Goal: Task Accomplishment & Management: Use online tool/utility

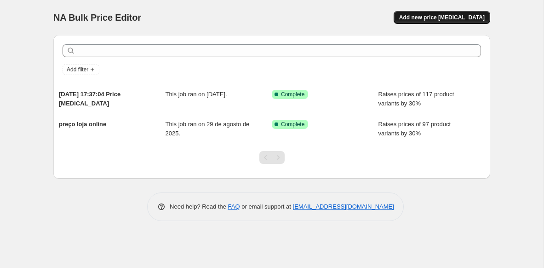
click at [430, 16] on span "Add new price [MEDICAL_DATA]" at bounding box center [442, 17] width 86 height 7
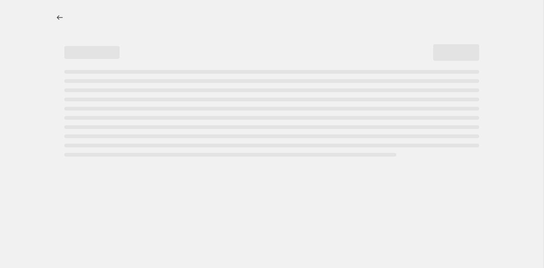
select select "percentage"
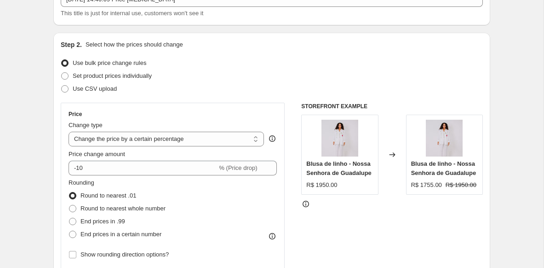
scroll to position [70, 0]
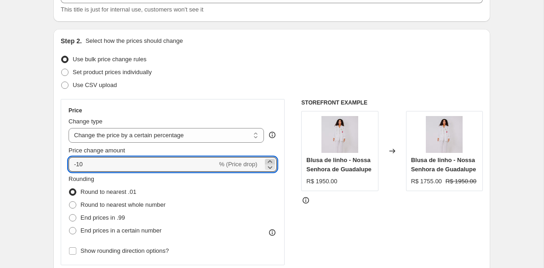
click at [270, 162] on icon at bounding box center [269, 161] width 9 height 9
type input "-9"
click at [143, 166] on input "-9" at bounding box center [143, 164] width 149 height 15
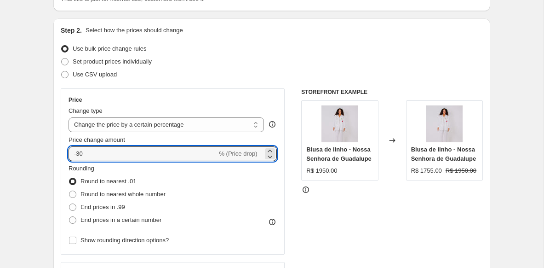
type input "-30"
click at [183, 103] on div "Price" at bounding box center [173, 99] width 208 height 7
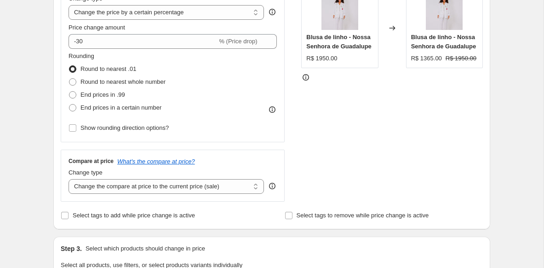
scroll to position [194, 0]
click at [107, 187] on select "Change the compare at price to the current price (sale) Change the compare at p…" at bounding box center [166, 185] width 195 height 15
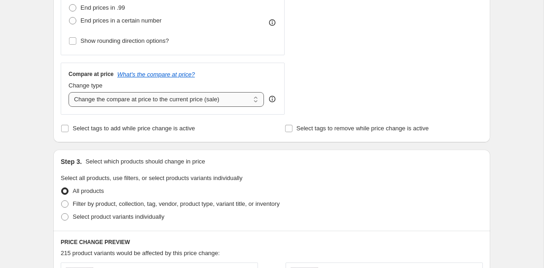
scroll to position [308, 0]
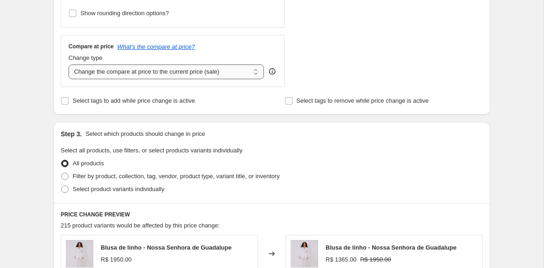
click at [117, 74] on select "Change the compare at price to the current price (sale) Change the compare at p…" at bounding box center [166, 71] width 195 height 15
select select "remove"
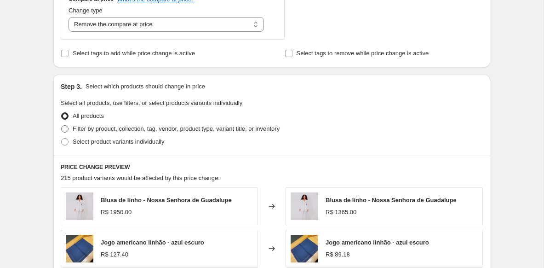
click at [66, 126] on span at bounding box center [64, 128] width 7 height 7
click at [62, 126] on input "Filter by product, collection, tag, vendor, product type, variant title, or inv…" at bounding box center [61, 125] width 0 height 0
radio input "true"
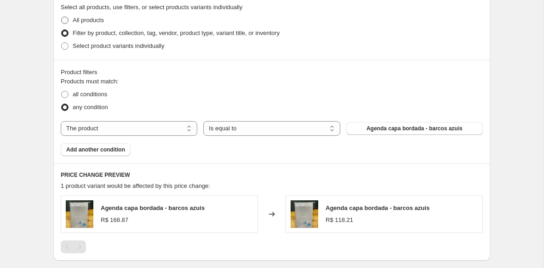
scroll to position [453, 0]
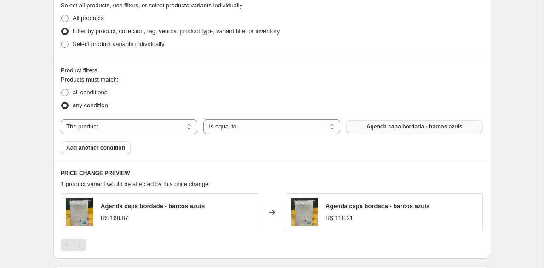
click at [388, 129] on span "Agenda capa bordada - barcos azuis" at bounding box center [415, 126] width 96 height 7
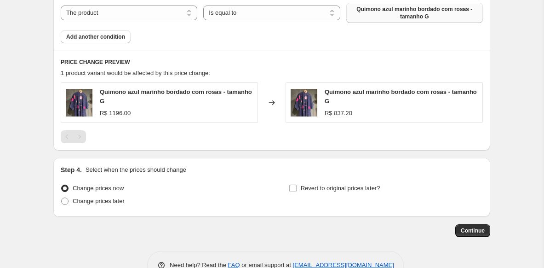
scroll to position [569, 0]
click at [82, 136] on div "Pagination" at bounding box center [79, 136] width 13 height 13
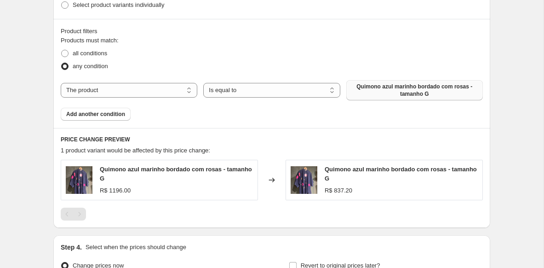
scroll to position [491, 0]
click at [384, 95] on span "Quimono azul marinho bordado com rosas - tamanho G" at bounding box center [415, 90] width 126 height 15
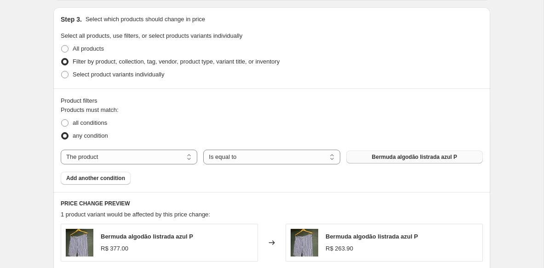
scroll to position [423, 0]
click at [62, 74] on span at bounding box center [64, 73] width 7 height 7
click at [62, 71] on input "Select product variants individually" at bounding box center [61, 70] width 0 height 0
radio input "true"
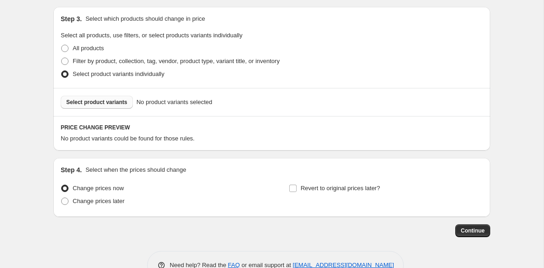
click at [98, 98] on button "Select product variants" at bounding box center [97, 102] width 72 height 13
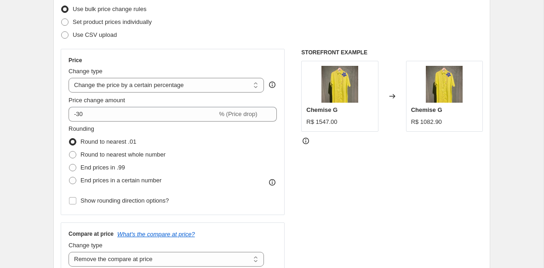
scroll to position [122, 0]
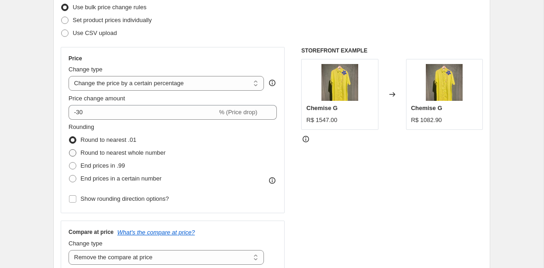
click at [73, 153] on span at bounding box center [72, 152] width 7 height 7
click at [69, 149] on input "Round to nearest whole number" at bounding box center [69, 149] width 0 height 0
radio input "true"
click at [73, 140] on span at bounding box center [72, 139] width 7 height 7
click at [69, 137] on input "Round to nearest .01" at bounding box center [69, 136] width 0 height 0
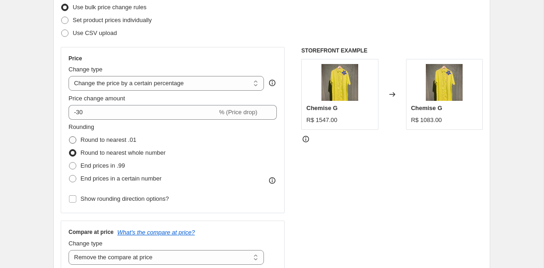
radio input "true"
click at [73, 151] on span at bounding box center [72, 152] width 7 height 7
click at [69, 149] on input "Round to nearest whole number" at bounding box center [69, 149] width 0 height 0
radio input "true"
click at [72, 141] on span at bounding box center [72, 139] width 7 height 7
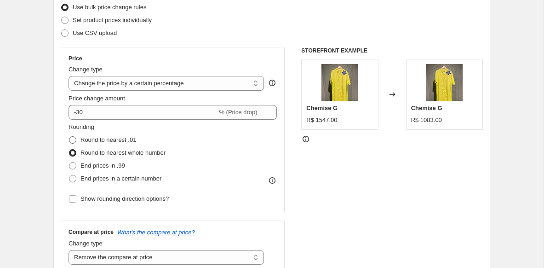
click at [69, 137] on input "Round to nearest .01" at bounding box center [69, 136] width 0 height 0
radio input "true"
click at [76, 153] on span at bounding box center [73, 153] width 8 height 8
click at [69, 149] on input "Round to nearest whole number" at bounding box center [69, 149] width 0 height 0
radio input "true"
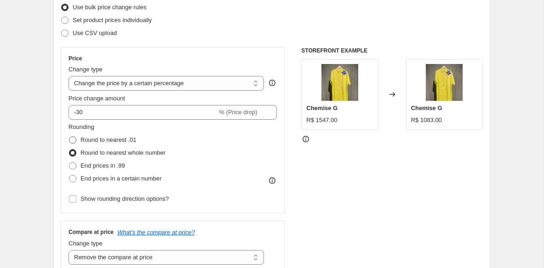
click at [72, 140] on span at bounding box center [72, 139] width 7 height 7
click at [69, 137] on input "Round to nearest .01" at bounding box center [69, 136] width 0 height 0
radio input "true"
click at [74, 152] on span at bounding box center [72, 152] width 7 height 7
click at [69, 149] on input "Round to nearest whole number" at bounding box center [69, 149] width 0 height 0
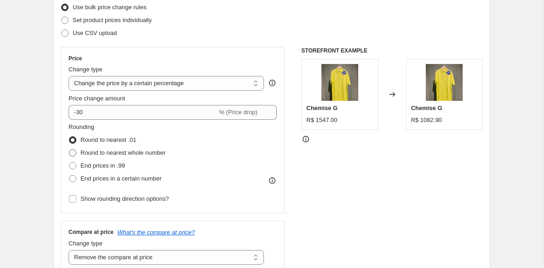
radio input "true"
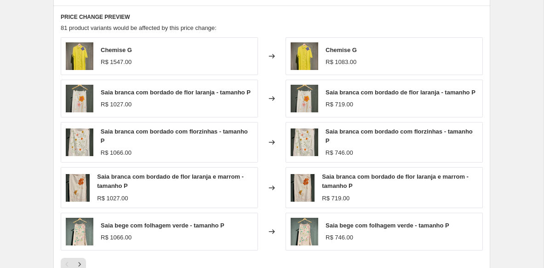
scroll to position [567, 0]
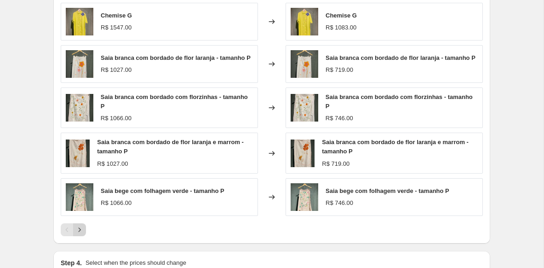
click at [83, 228] on icon "Next" at bounding box center [79, 229] width 9 height 9
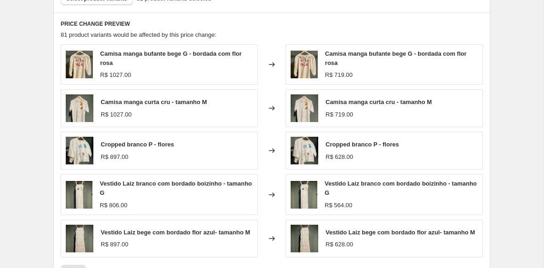
scroll to position [555, 0]
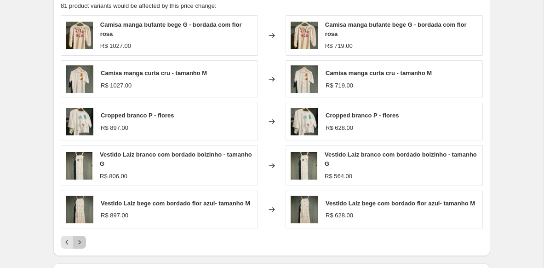
click at [81, 246] on icon "Next" at bounding box center [79, 241] width 9 height 9
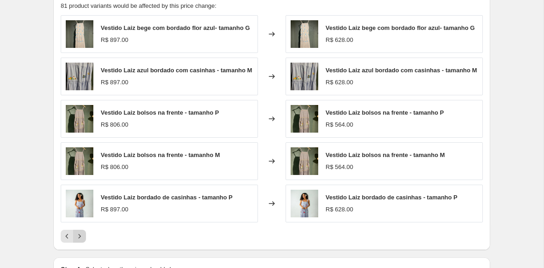
click at [81, 241] on icon "Next" at bounding box center [79, 235] width 9 height 9
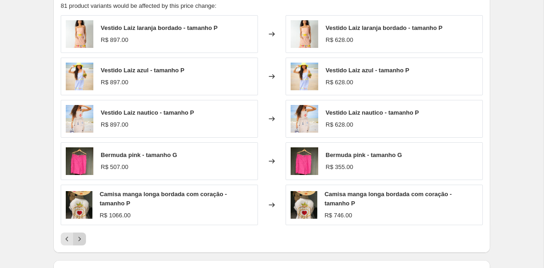
click at [80, 239] on icon "Next" at bounding box center [80, 239] width 2 height 4
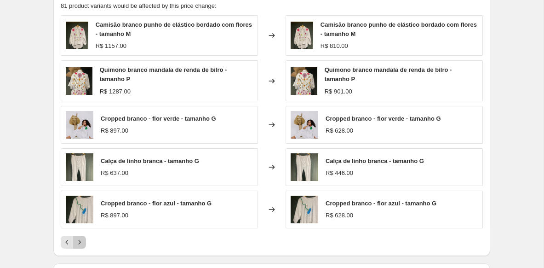
click at [80, 239] on icon "Next" at bounding box center [79, 241] width 9 height 9
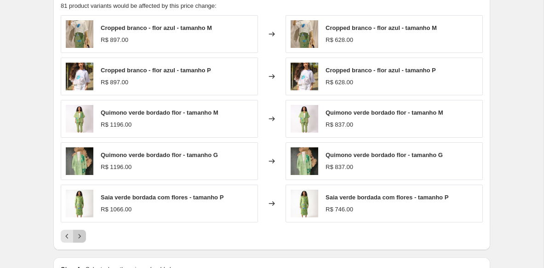
click at [80, 237] on icon "Next" at bounding box center [79, 235] width 9 height 9
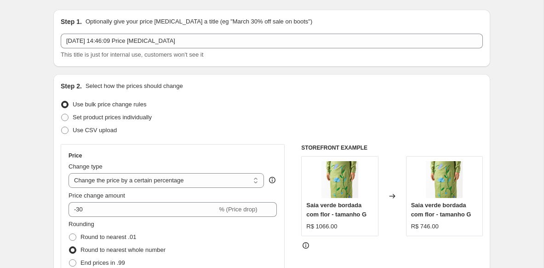
scroll to position [26, 0]
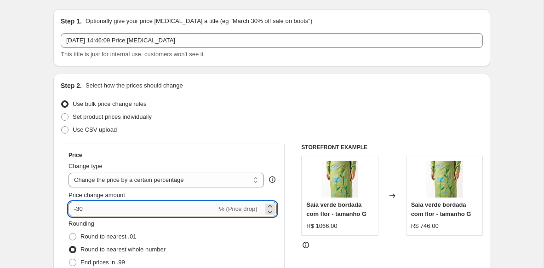
click at [88, 210] on input "-30" at bounding box center [143, 208] width 149 height 15
type input "-3"
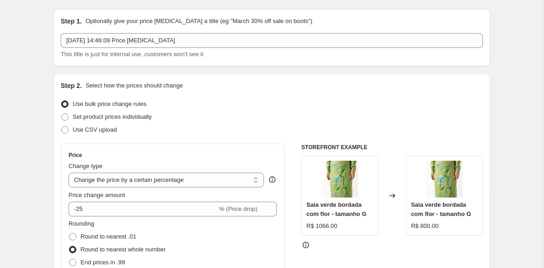
click at [96, 149] on div "Price Change type Change the price to a certain amount Change the price by a ce…" at bounding box center [173, 226] width 224 height 166
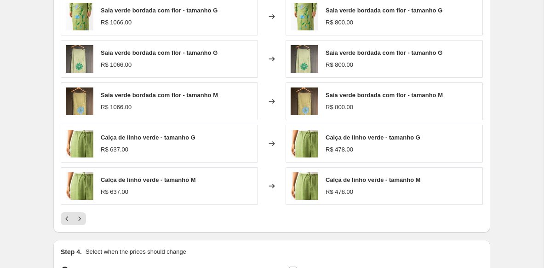
scroll to position [578, 0]
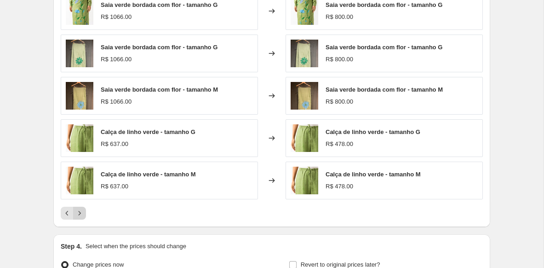
click at [78, 212] on icon "Next" at bounding box center [79, 212] width 9 height 9
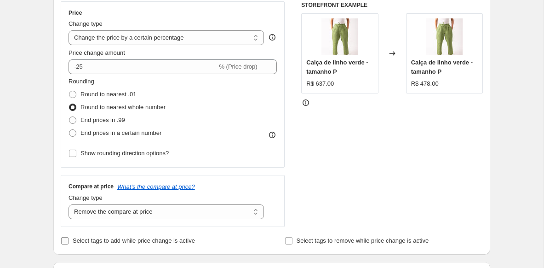
scroll to position [155, 0]
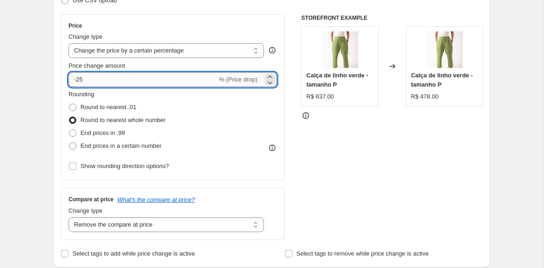
click at [105, 82] on input "-25" at bounding box center [143, 79] width 149 height 15
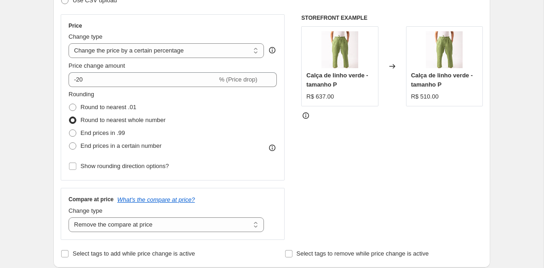
click at [63, 46] on div "Price Change type Change the price to a certain amount Change the price by a ce…" at bounding box center [173, 97] width 224 height 166
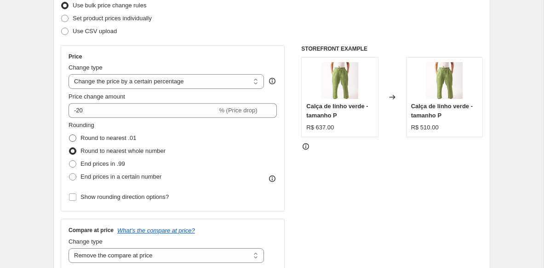
scroll to position [124, 0]
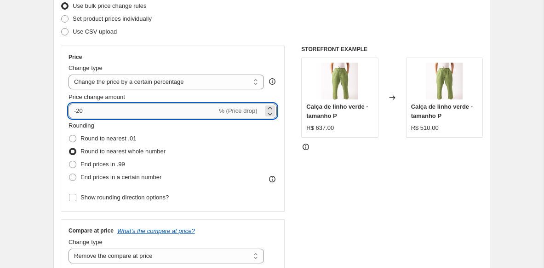
click at [120, 110] on input "-20" at bounding box center [143, 110] width 149 height 15
type input "-25"
click at [64, 81] on div "Price Change type Change the price to a certain amount Change the price by a ce…" at bounding box center [173, 129] width 224 height 166
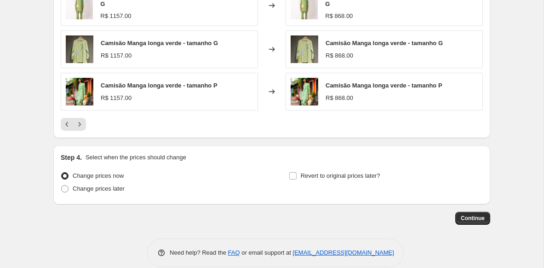
scroll to position [669, 0]
click at [477, 219] on span "Continue" at bounding box center [473, 218] width 24 height 7
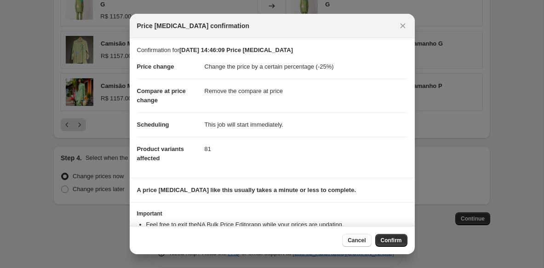
scroll to position [34, 0]
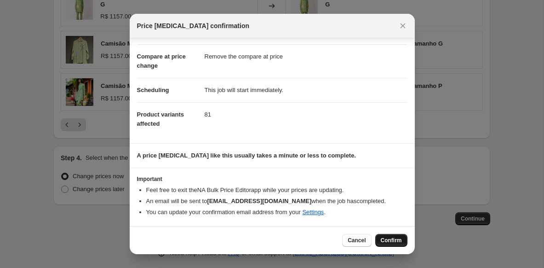
click at [390, 239] on span "Confirm" at bounding box center [391, 239] width 21 height 7
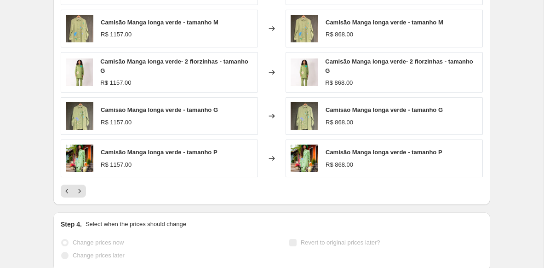
scroll to position [693, 0]
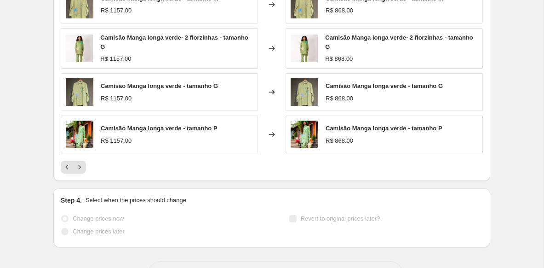
select select "percentage"
select select "remove"
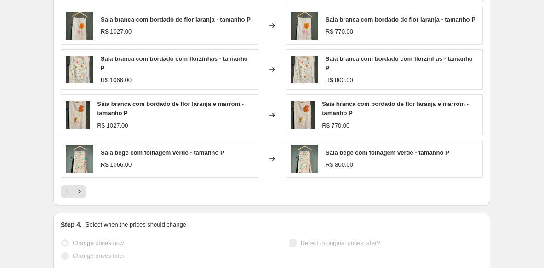
scroll to position [0, 0]
